Goal: Information Seeking & Learning: Learn about a topic

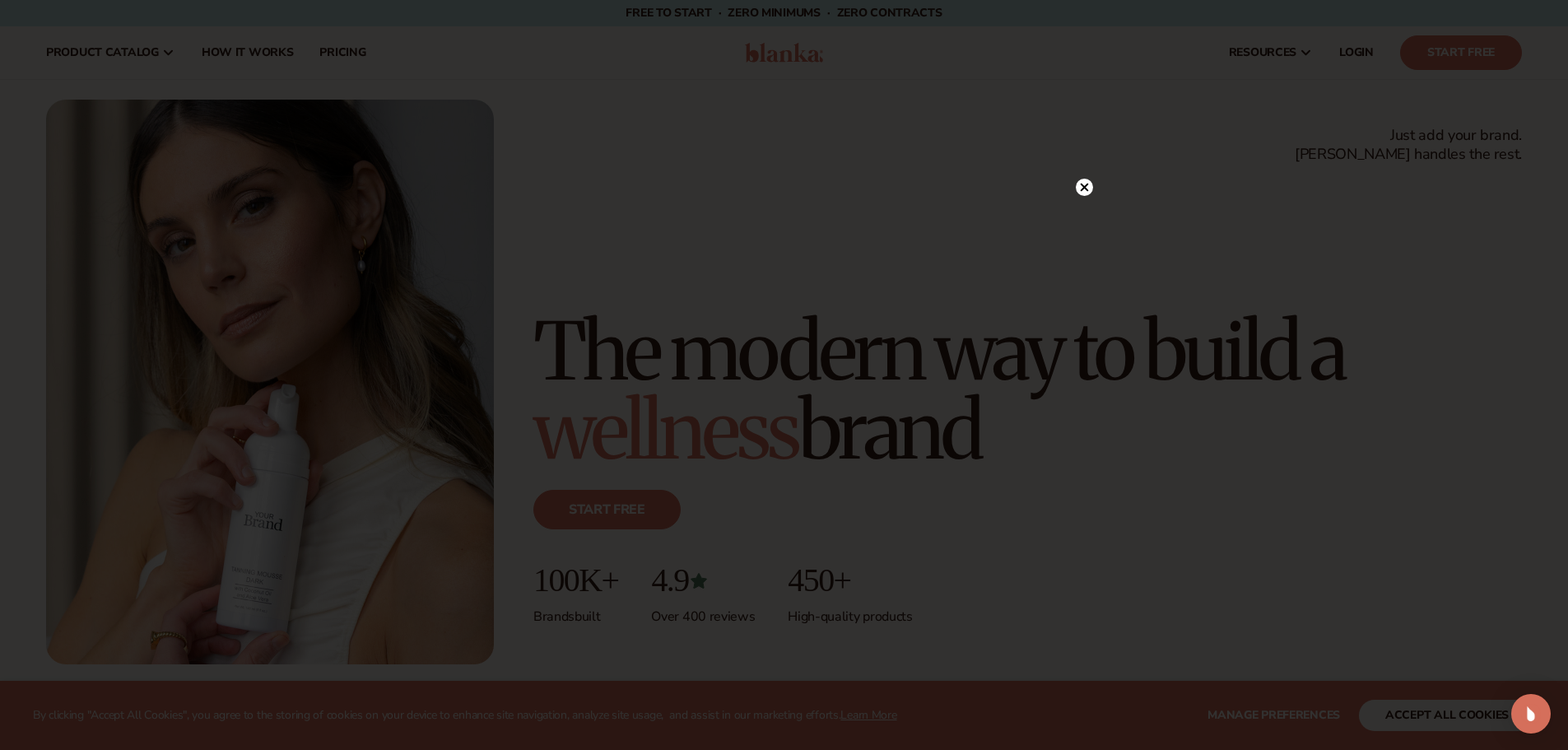
click at [1092, 188] on circle at bounding box center [1084, 188] width 17 height 17
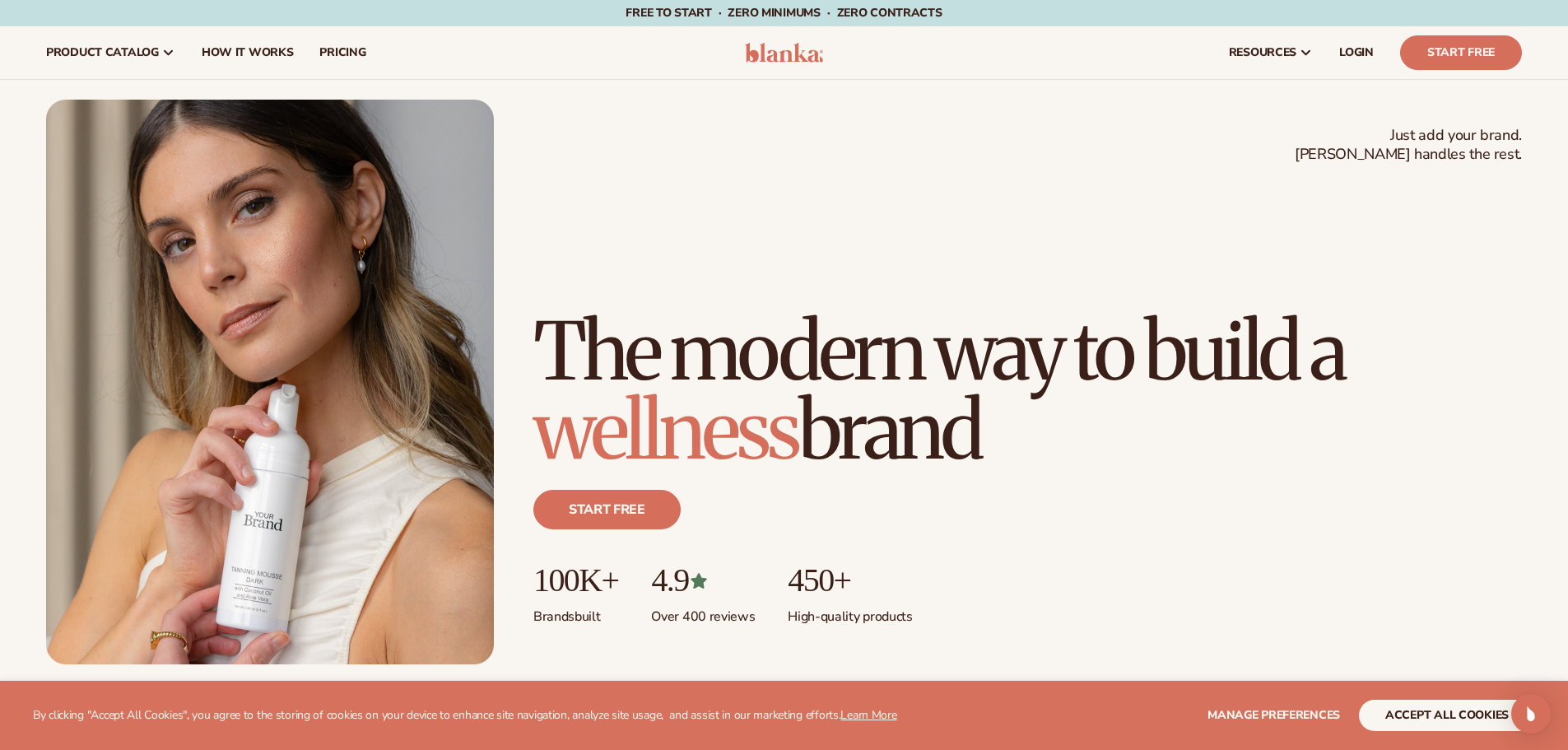
click at [798, 51] on img at bounding box center [784, 52] width 78 height 20
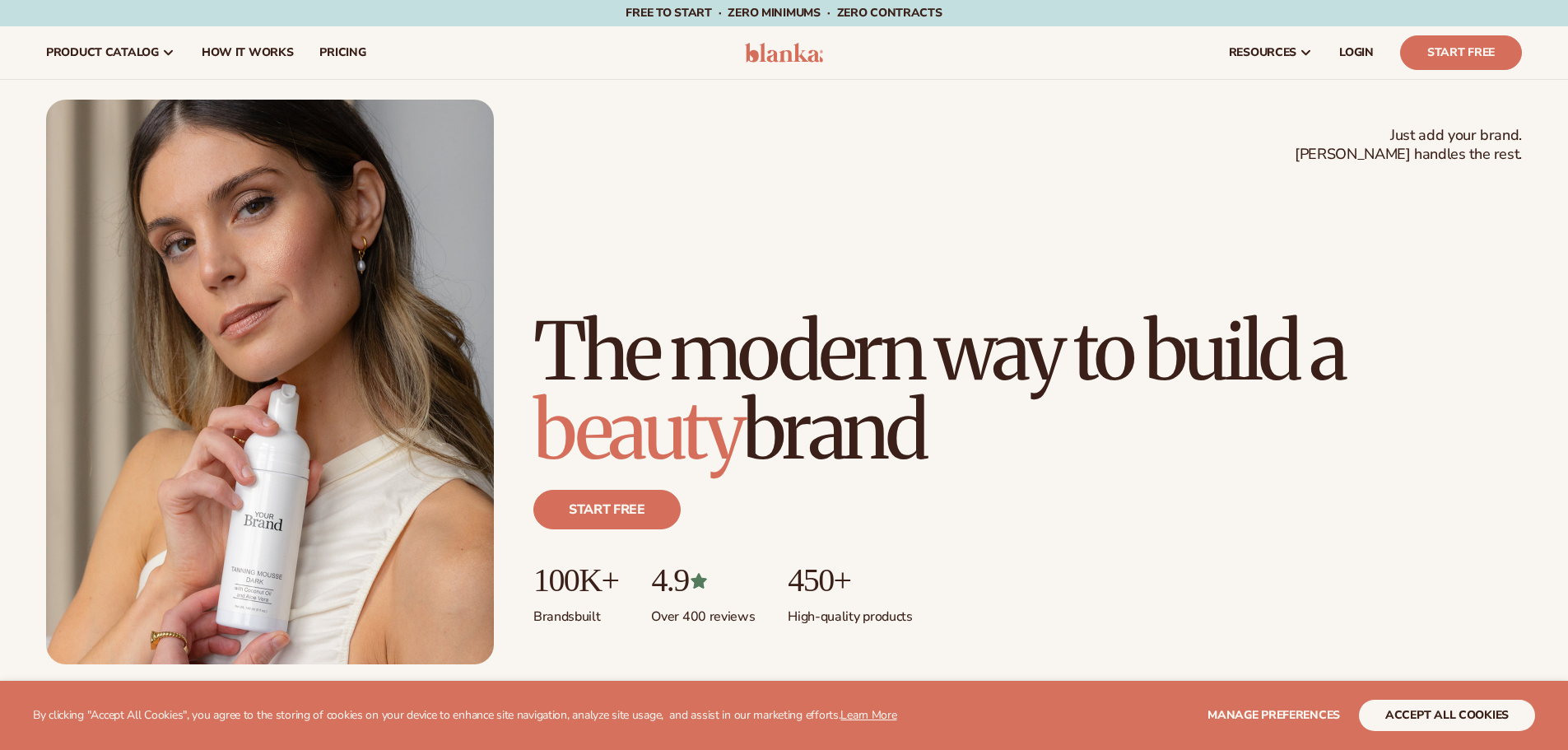
click at [349, 43] on link "pricing" at bounding box center [342, 53] width 72 height 53
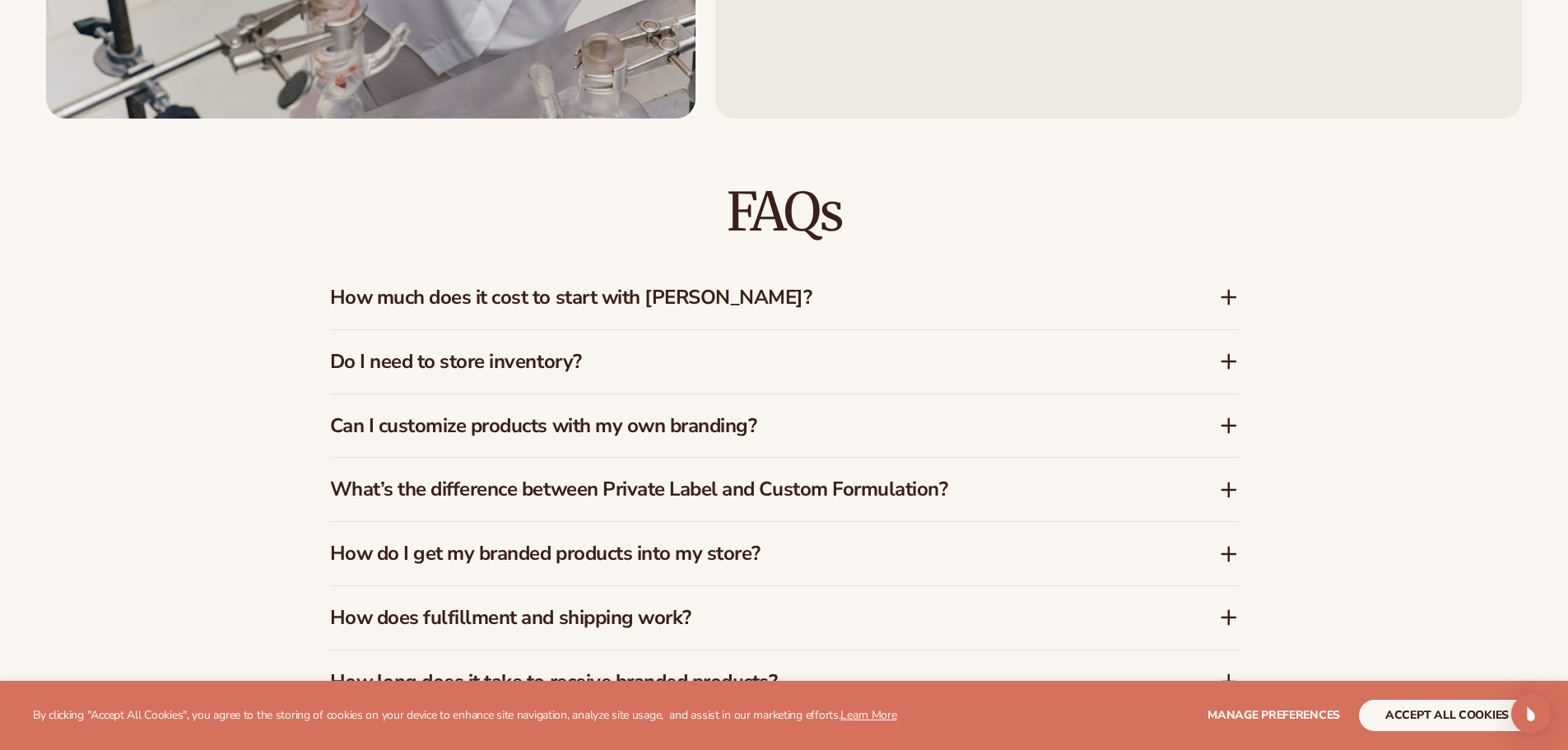
scroll to position [2524, 0]
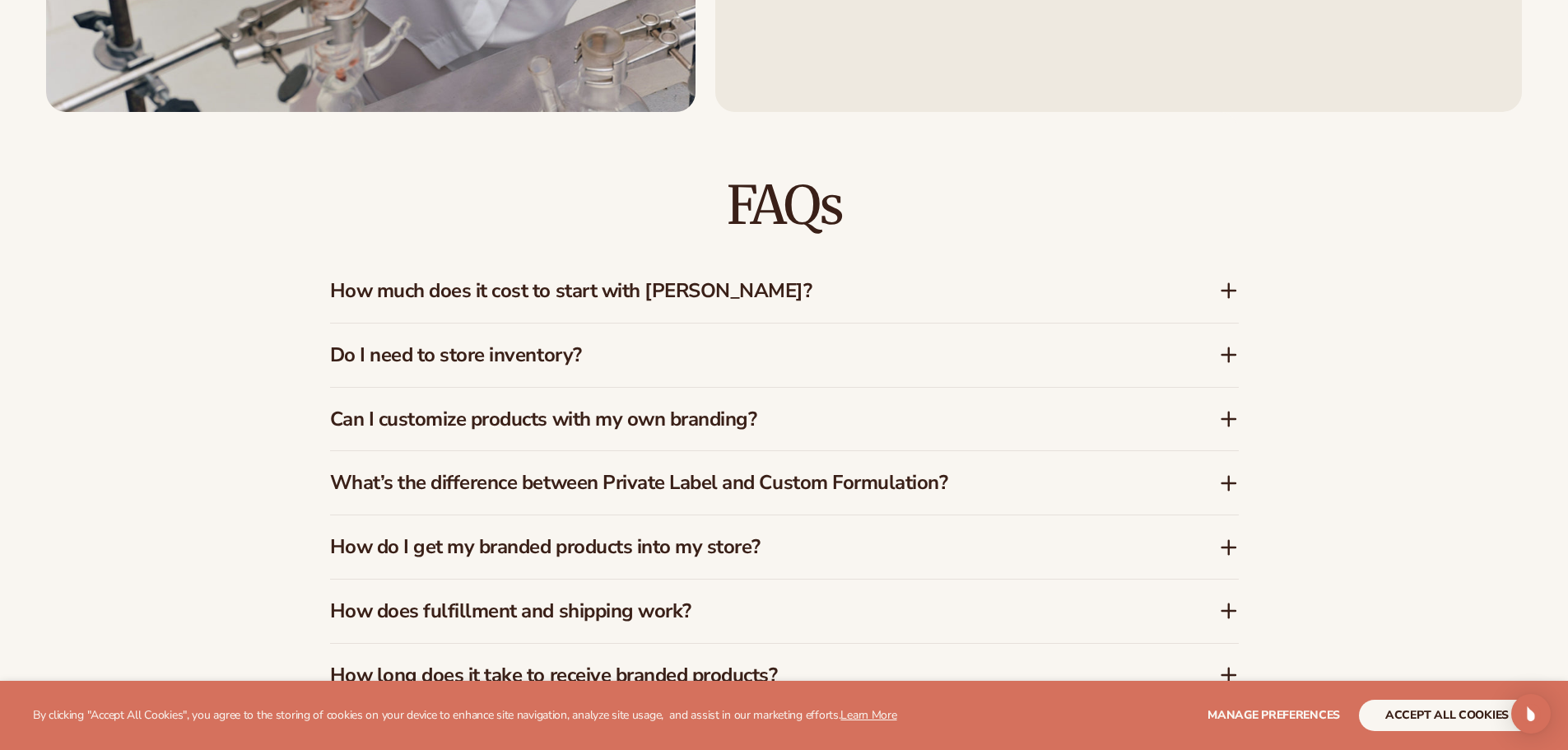
click at [607, 294] on h3 "How much does it cost to start with Blanka?" at bounding box center [749, 291] width 839 height 24
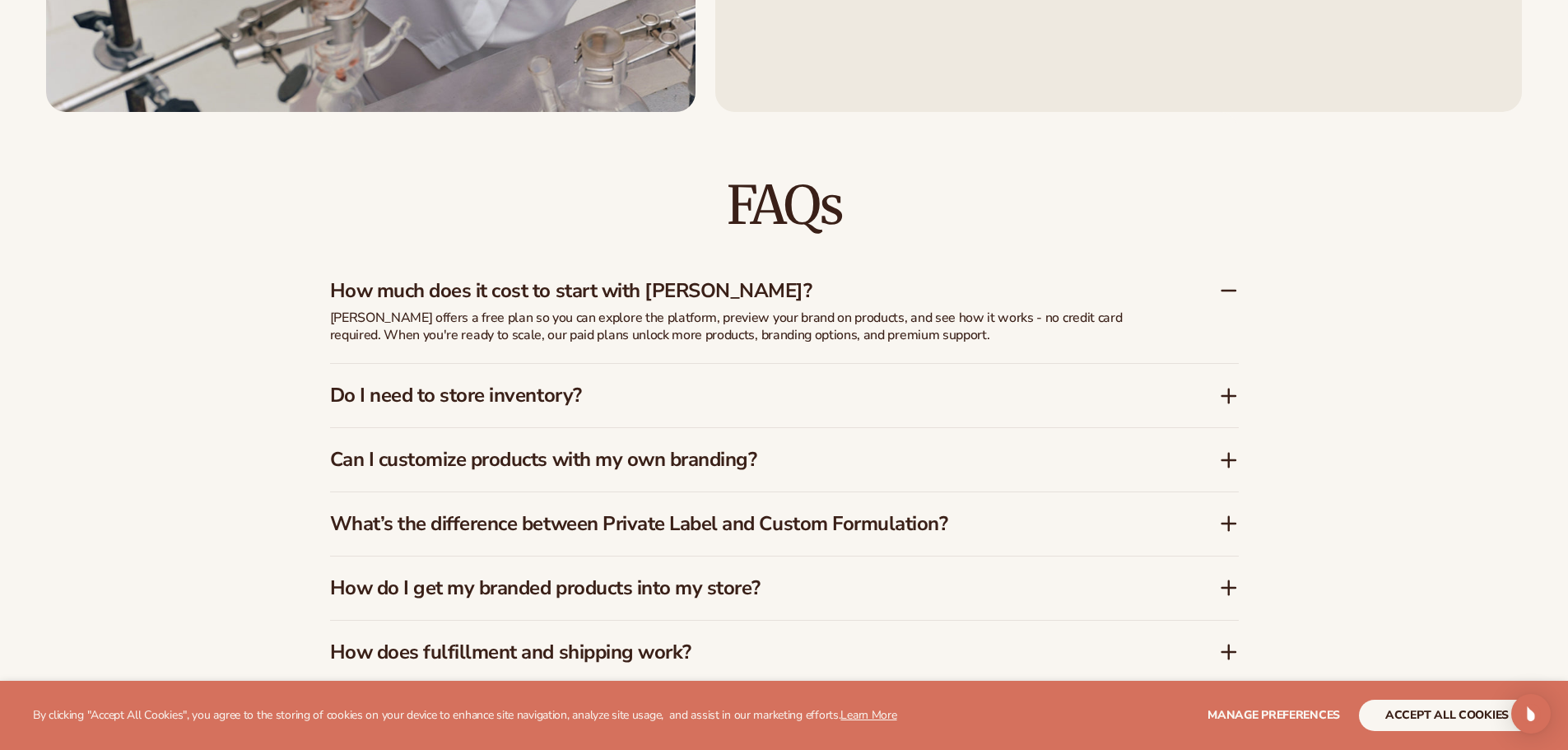
click at [626, 379] on div "Do I need to store inventory?" at bounding box center [784, 395] width 908 height 63
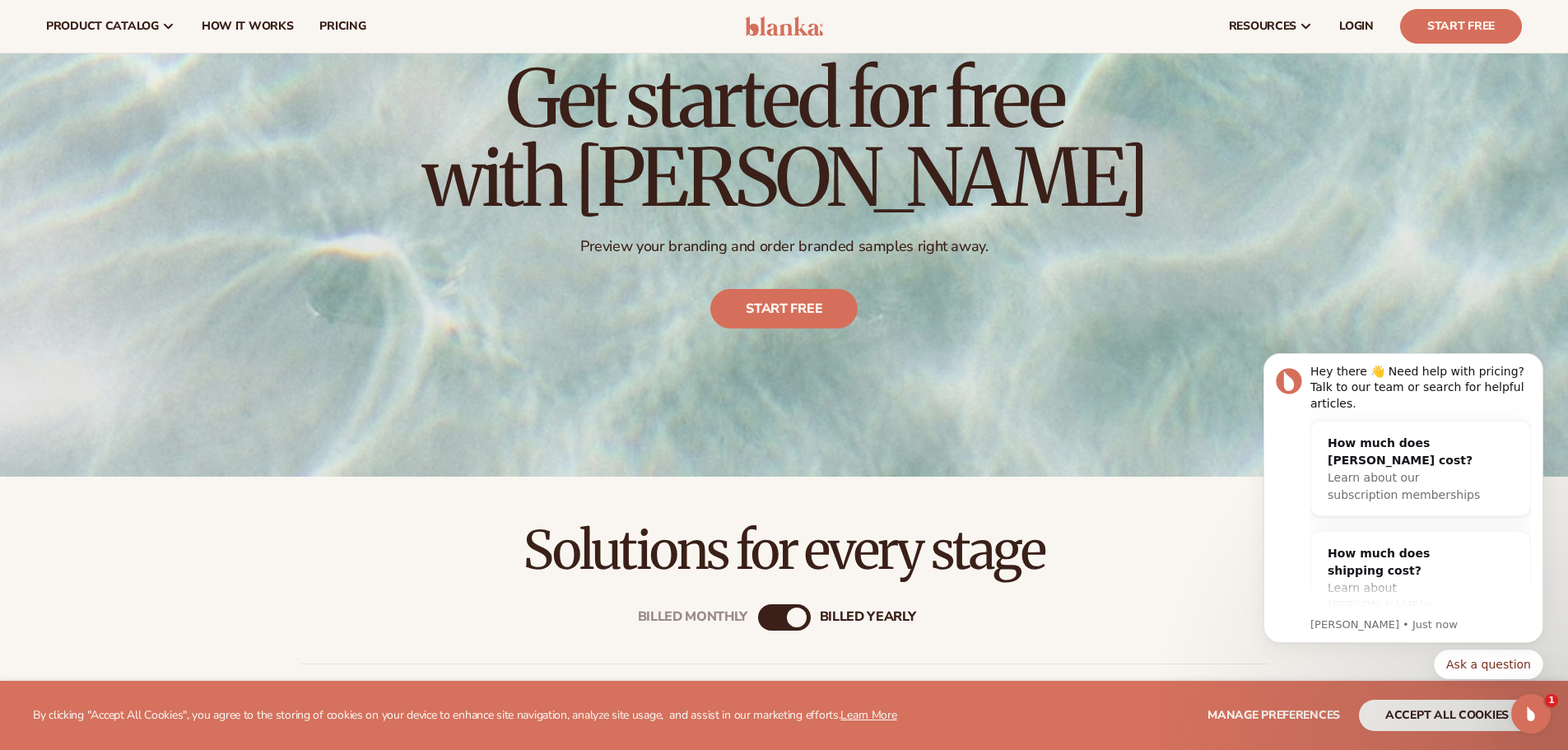
scroll to position [0, 0]
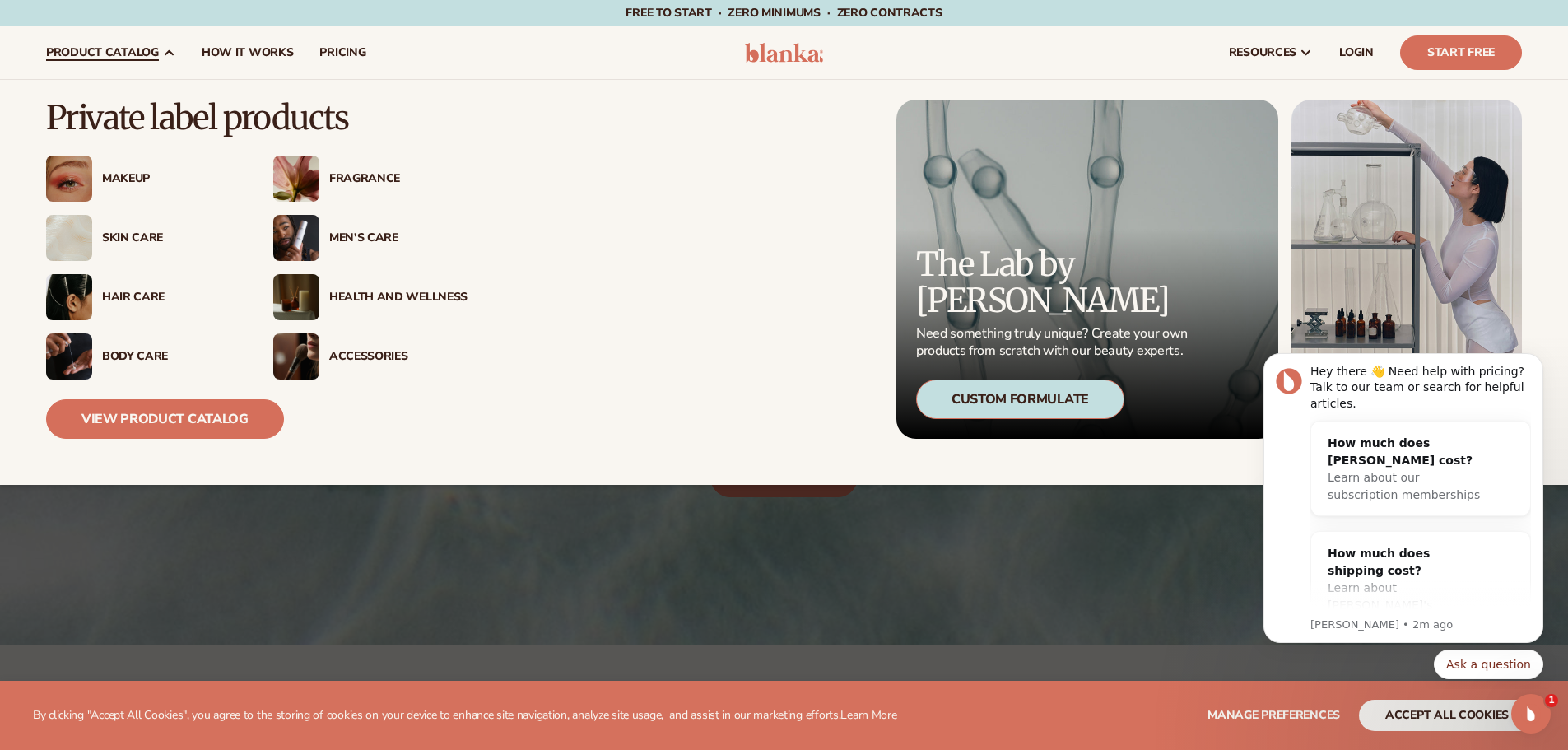
click at [114, 53] on span "product catalog" at bounding box center [102, 52] width 112 height 13
click at [159, 424] on link "View Product Catalog" at bounding box center [164, 418] width 238 height 39
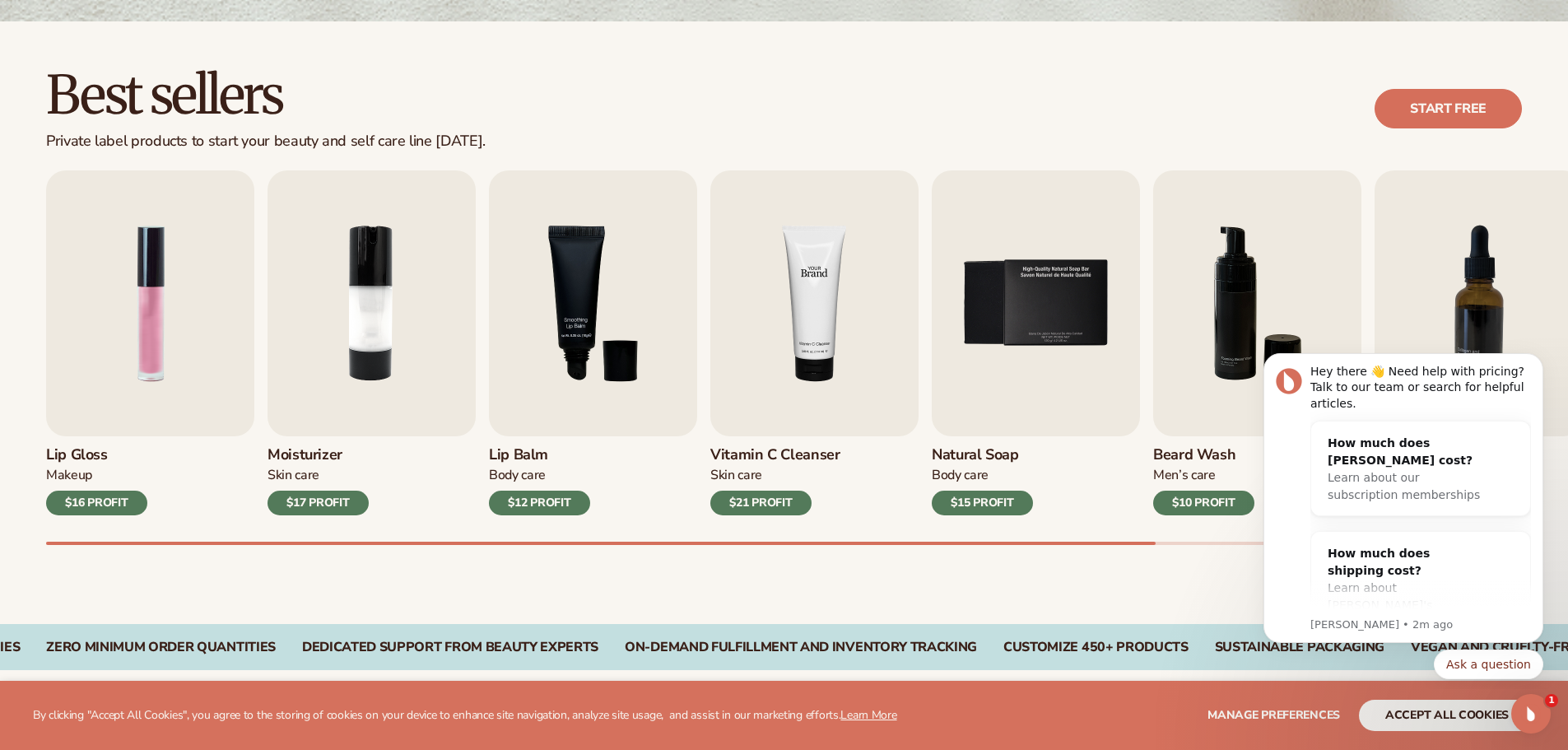
scroll to position [439, 0]
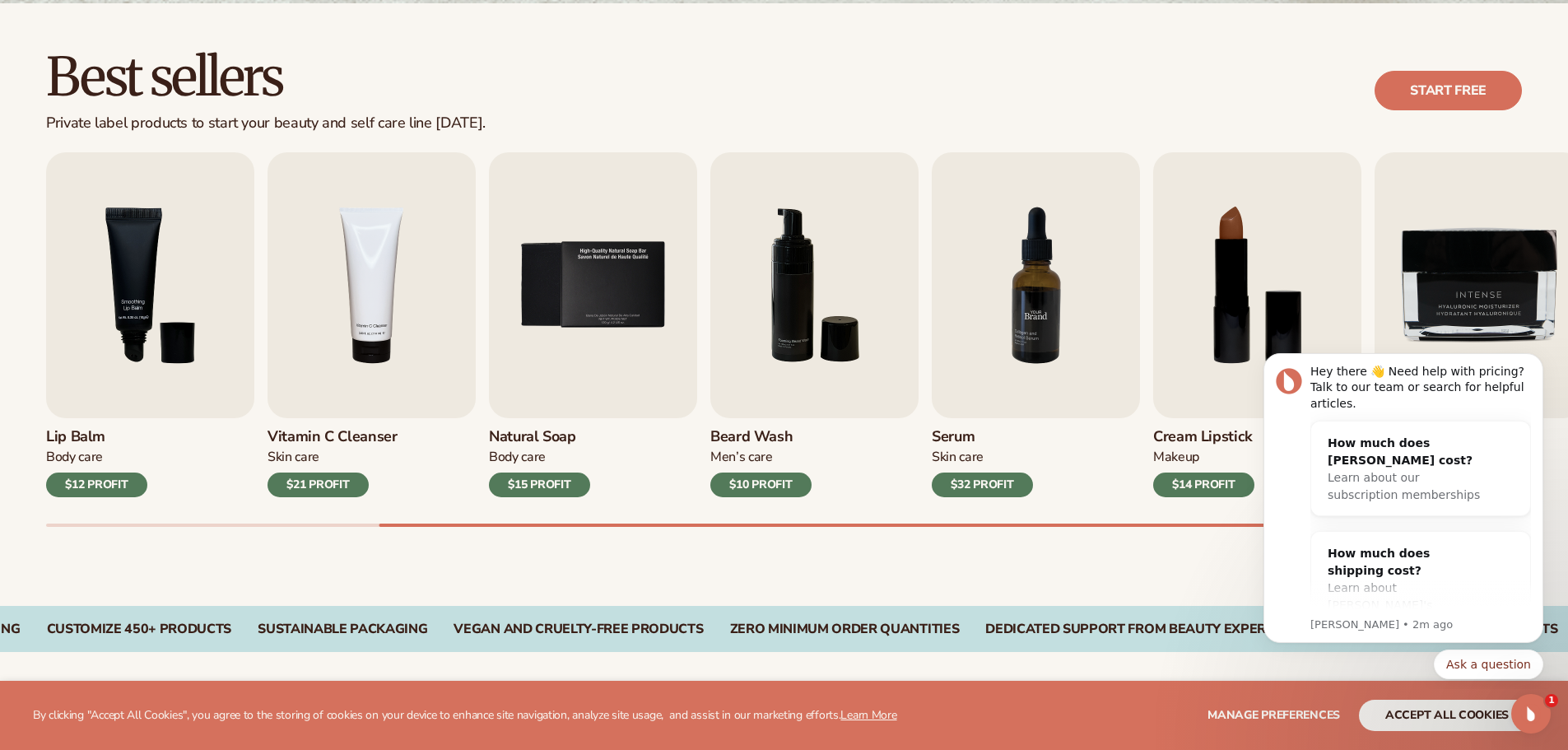
click at [1033, 318] on img "7 / 9" at bounding box center [1035, 286] width 208 height 266
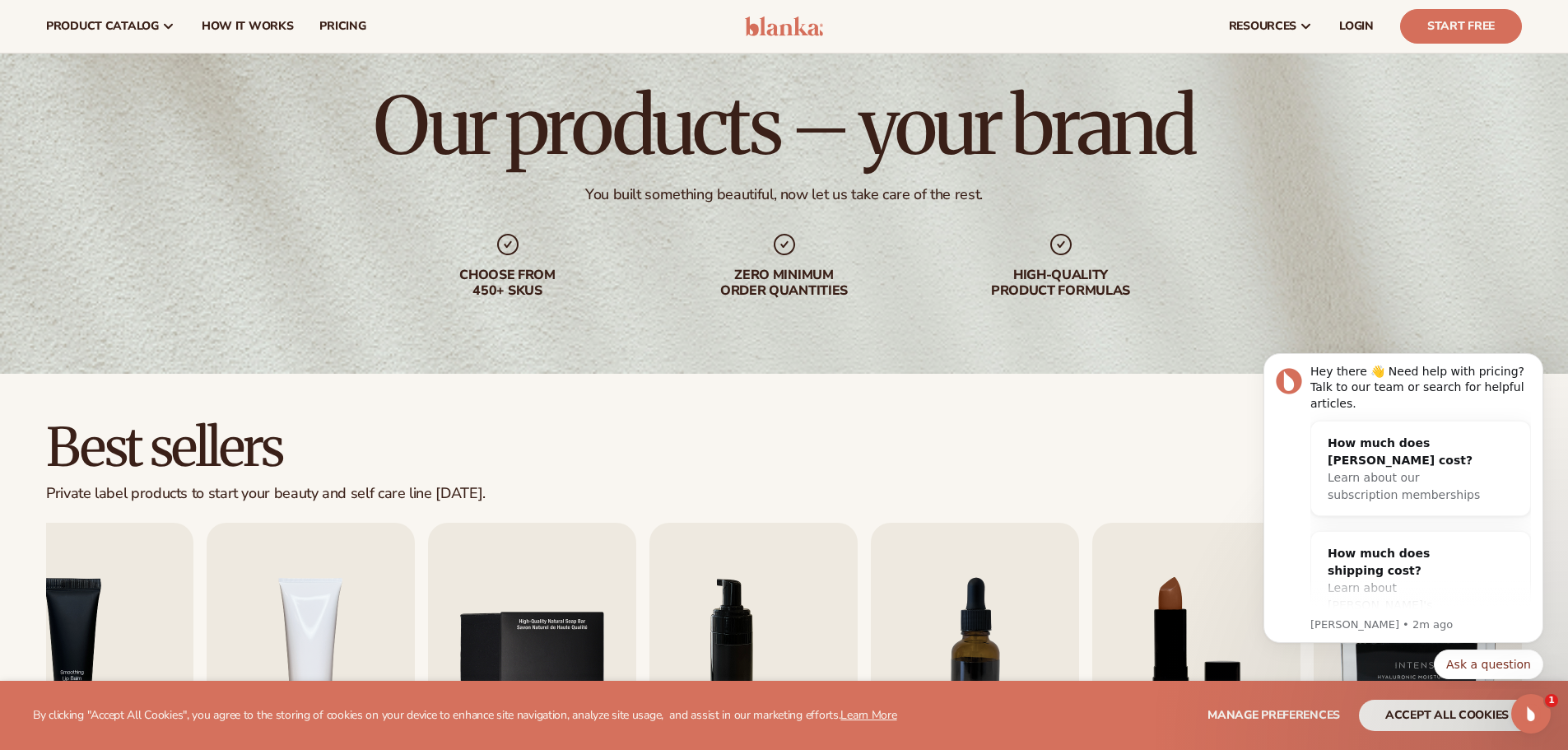
scroll to position [0, 0]
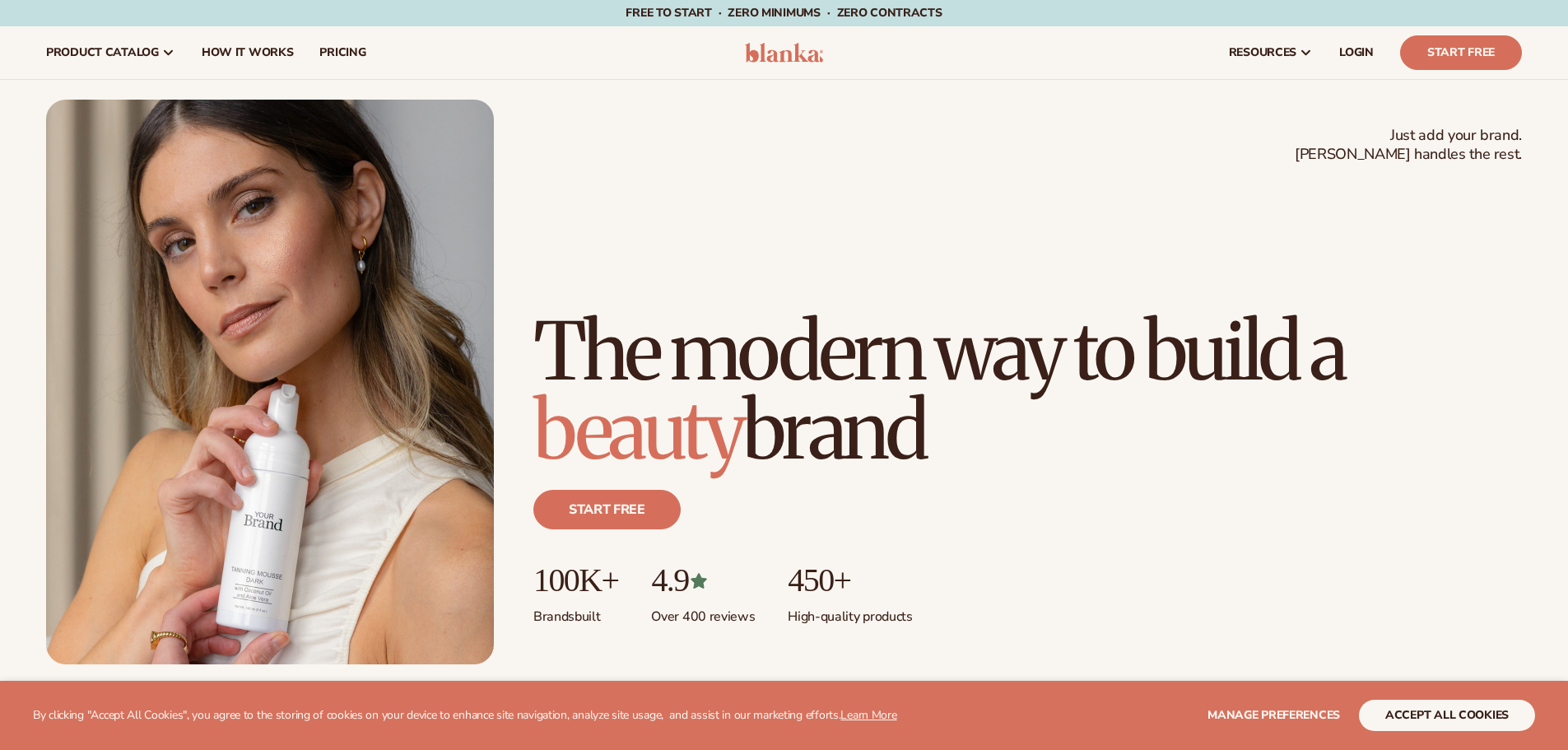
scroll to position [329, 0]
